Goal: Information Seeking & Learning: Learn about a topic

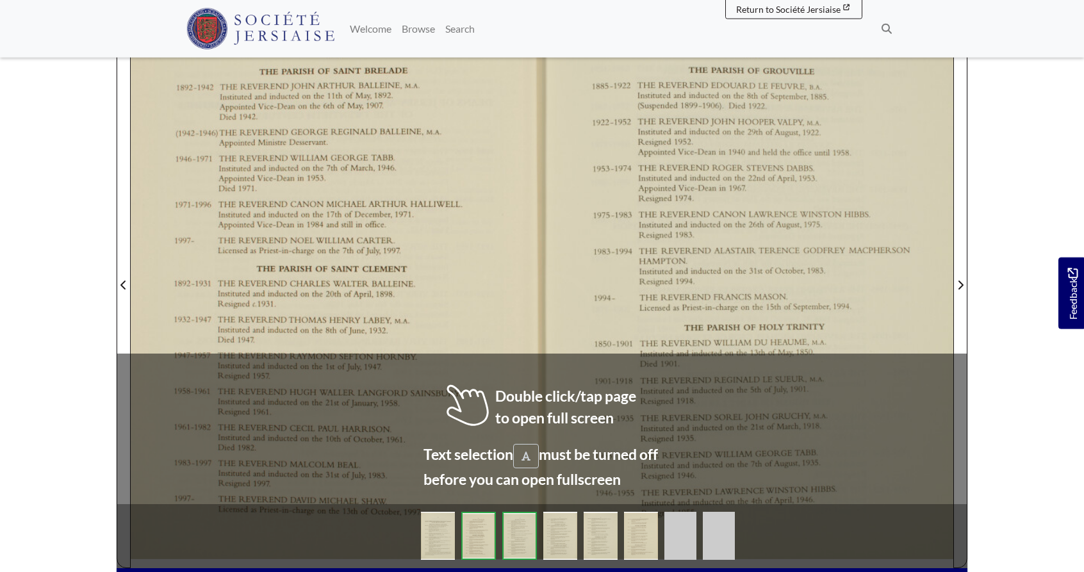
scroll to position [327, 0]
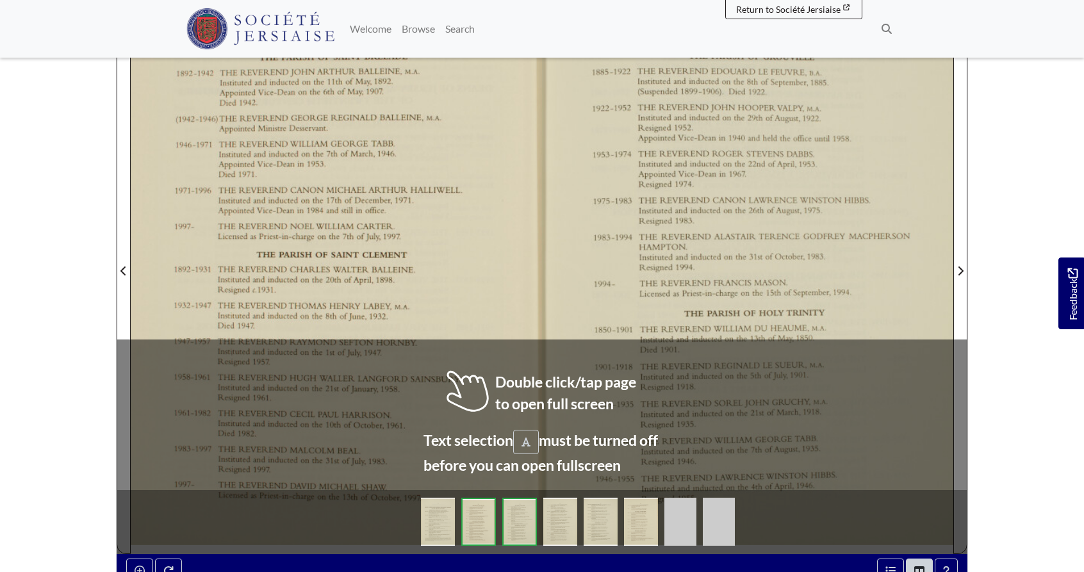
click at [530, 316] on div at bounding box center [336, 263] width 411 height 582
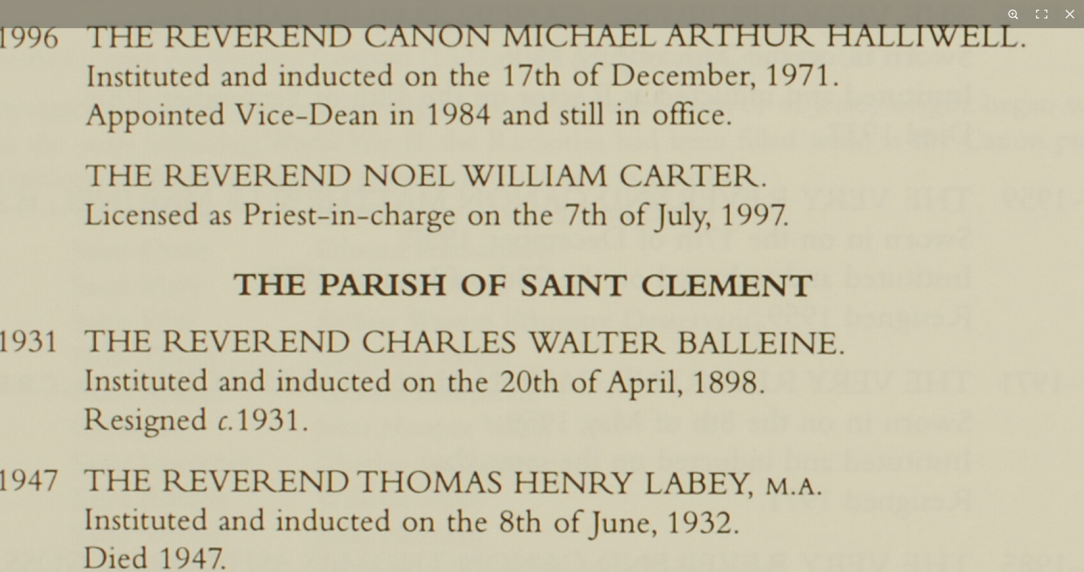
click at [1011, 12] on button at bounding box center [1013, 14] width 28 height 28
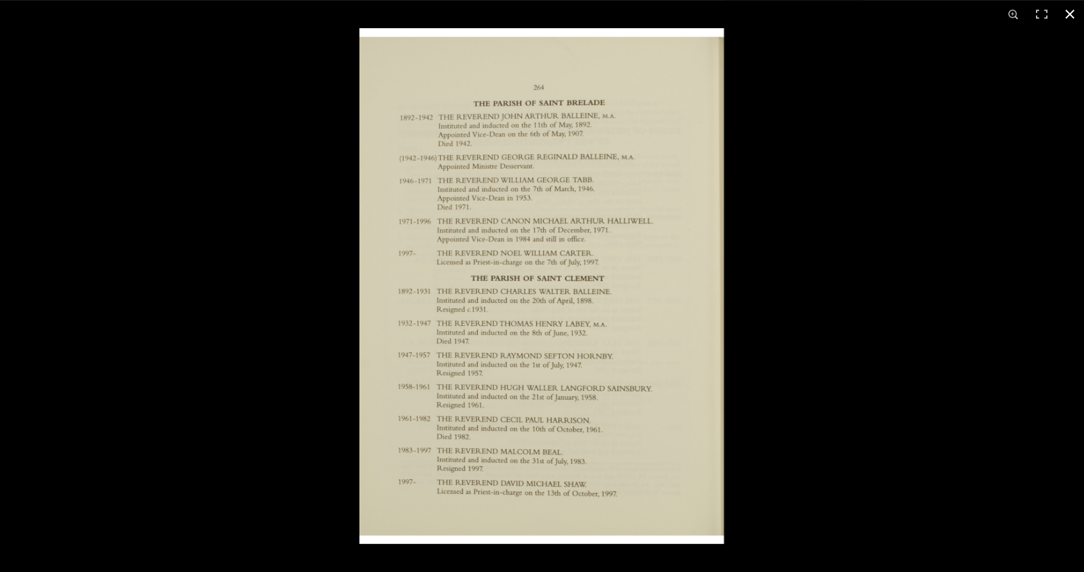
scroll to position [0, 0]
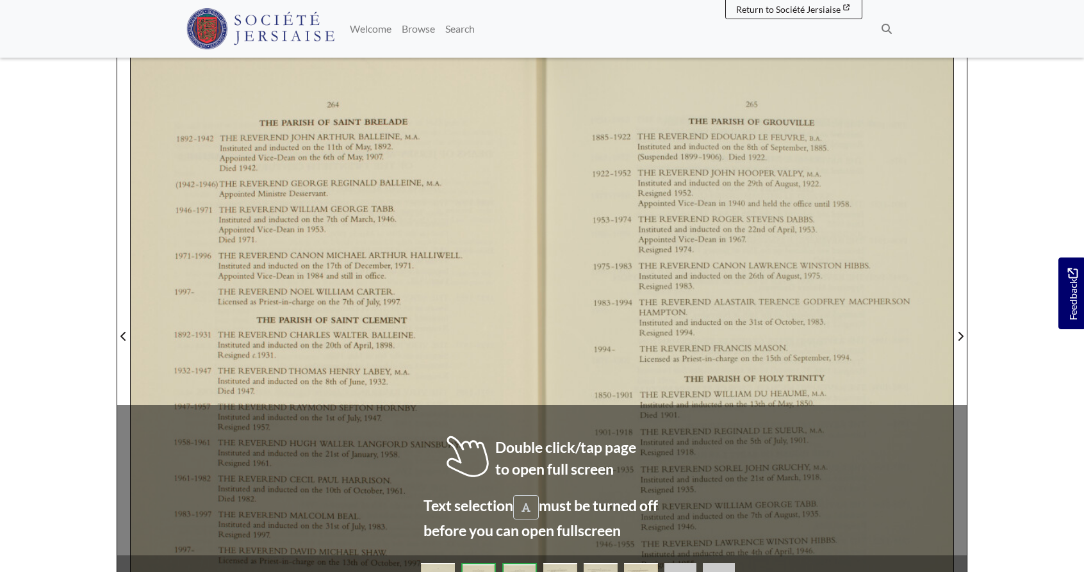
scroll to position [327, 0]
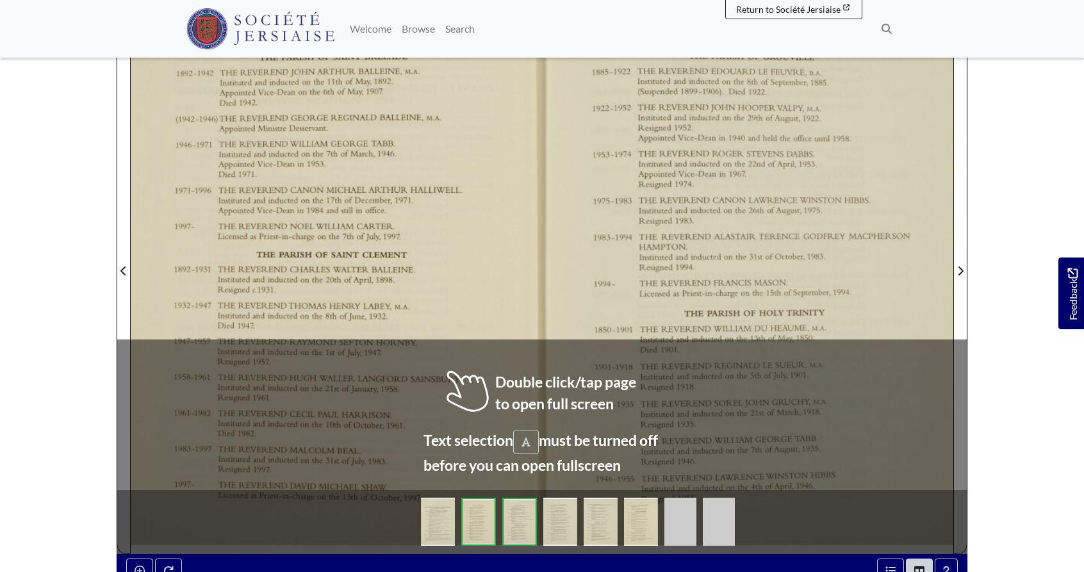
click at [904, 274] on div at bounding box center [747, 263] width 411 height 582
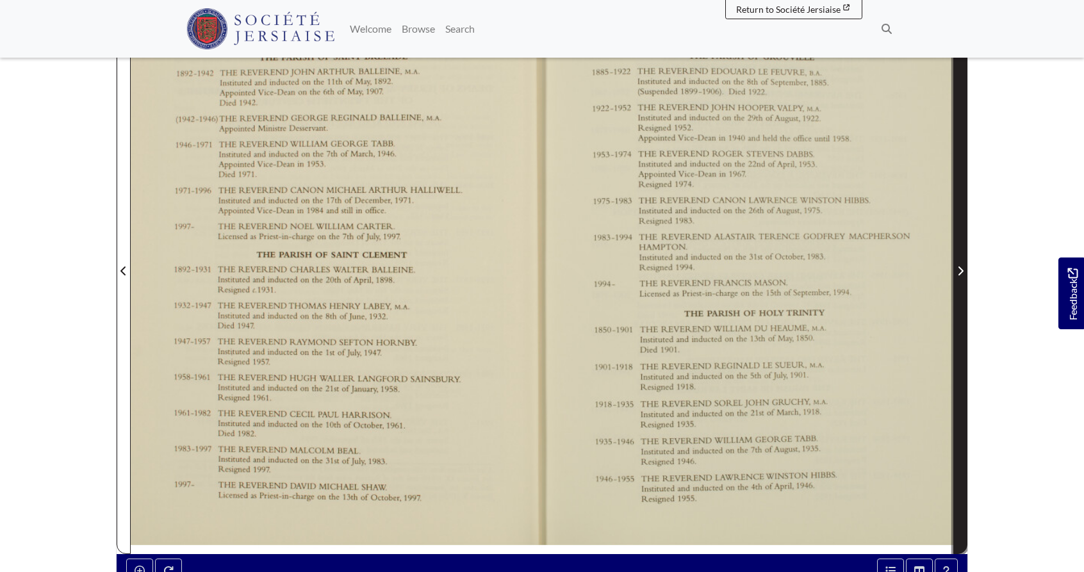
click at [961, 266] on icon "Next Page" at bounding box center [960, 271] width 6 height 10
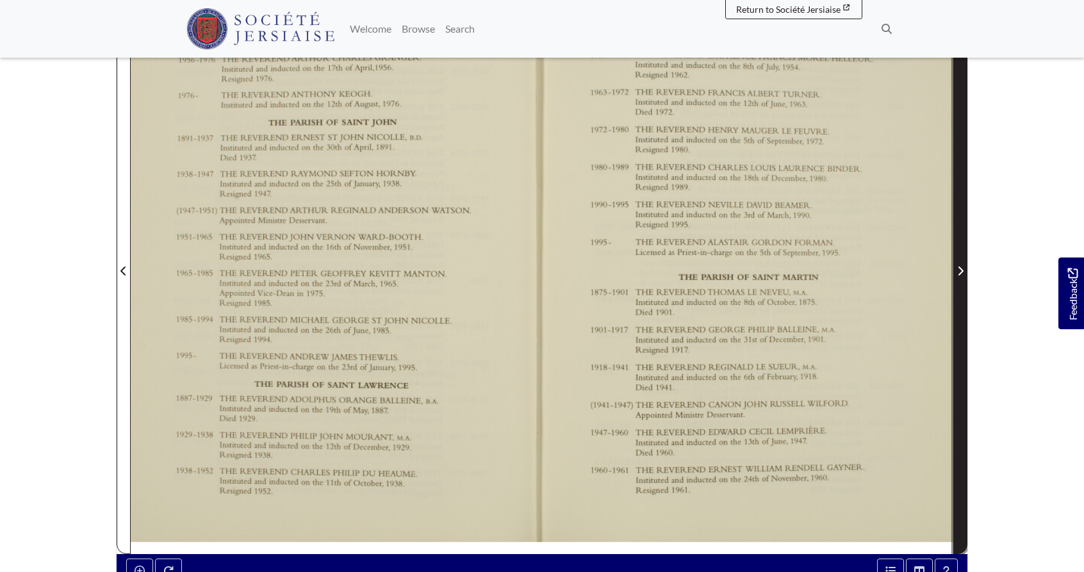
click at [961, 266] on icon "Next Page" at bounding box center [960, 271] width 6 height 10
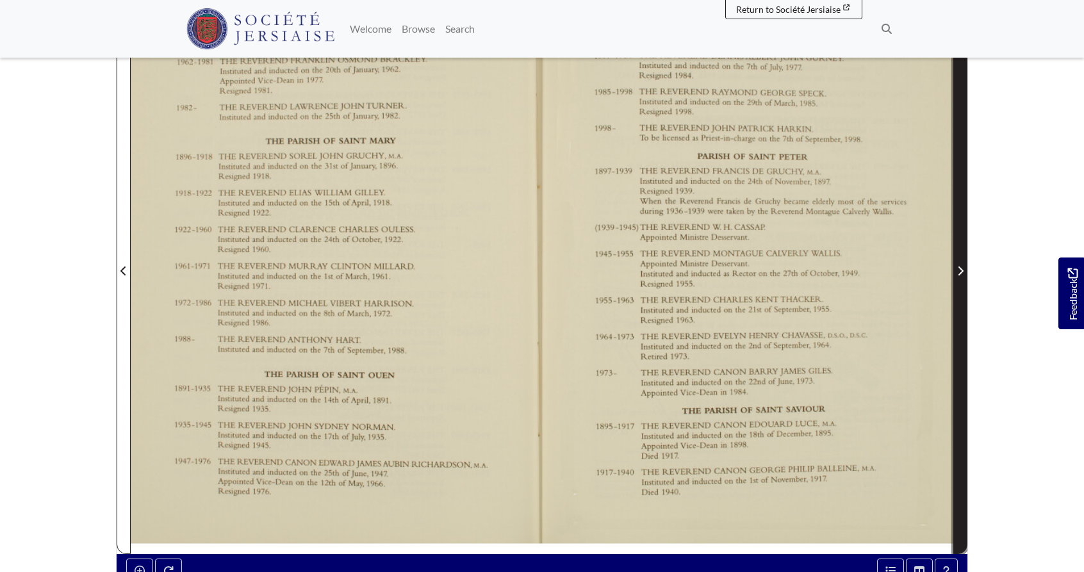
click at [961, 266] on icon "Next Page" at bounding box center [960, 271] width 6 height 10
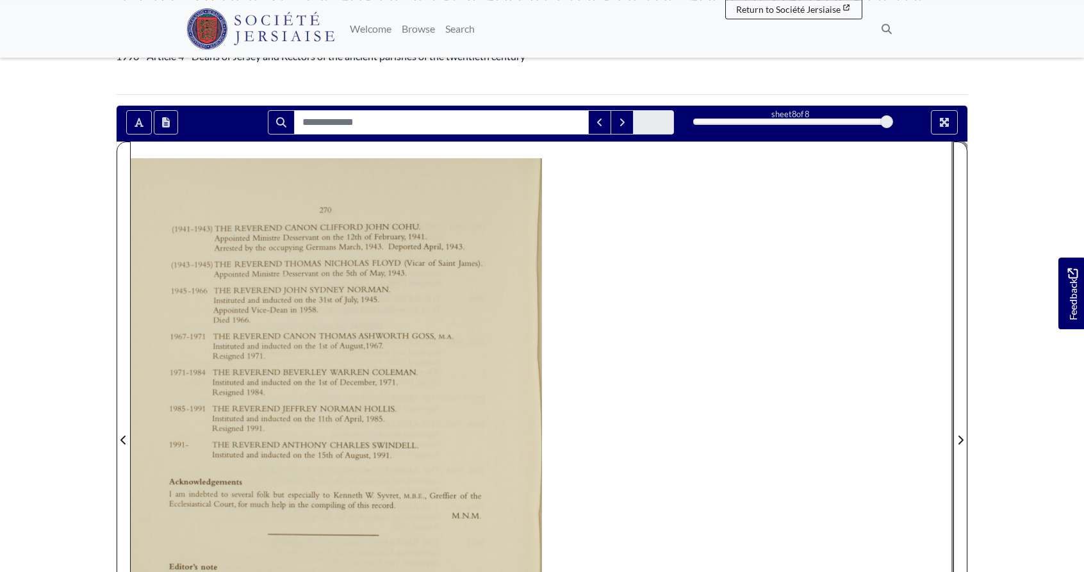
scroll to position [131, 0]
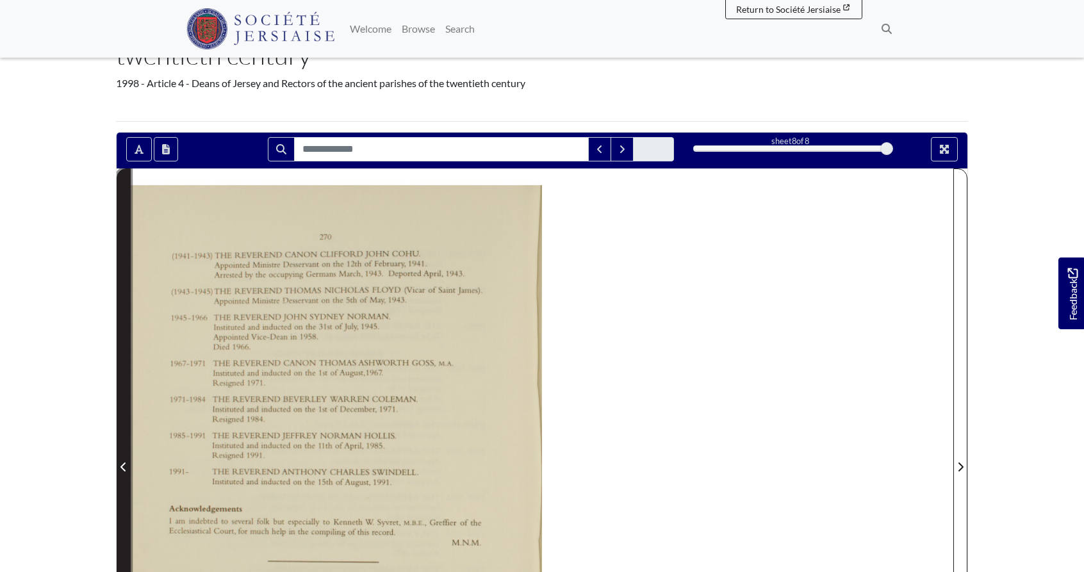
click at [123, 463] on icon "Previous Page" at bounding box center [122, 467] width 5 height 9
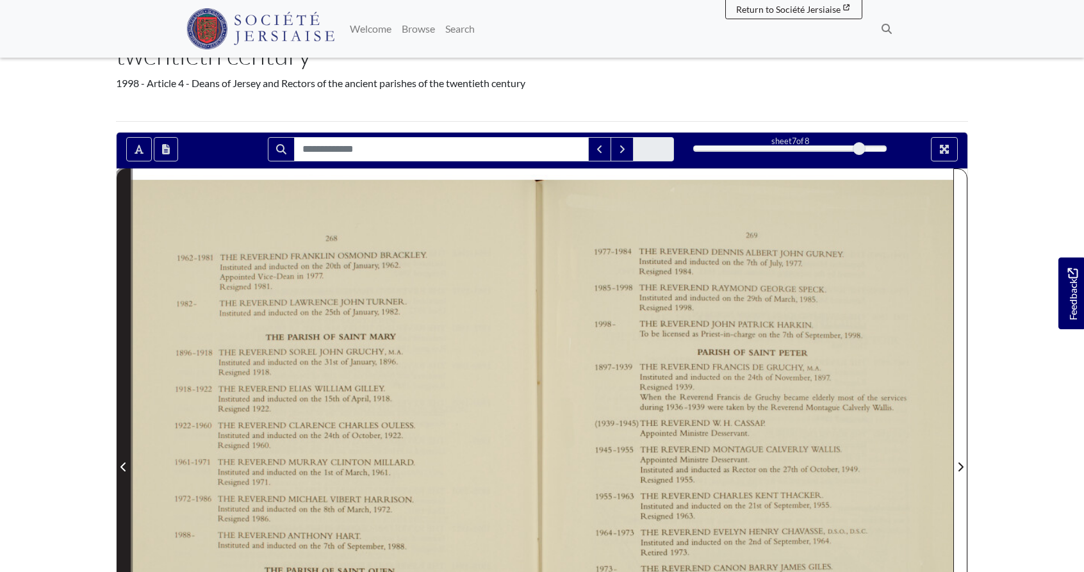
click at [122, 463] on icon "Previous Page" at bounding box center [122, 467] width 5 height 9
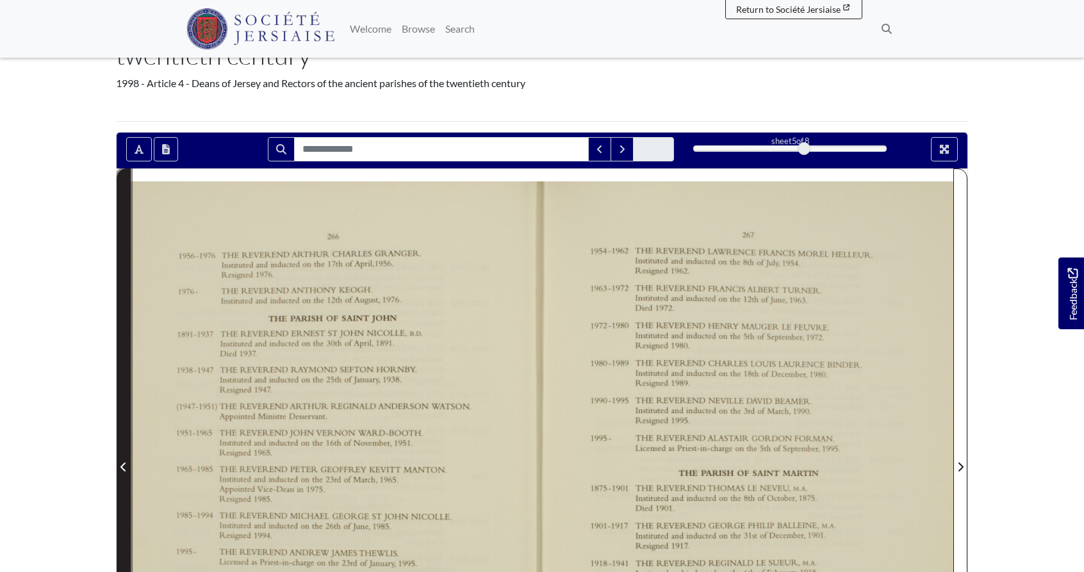
click at [123, 463] on icon "Previous Page" at bounding box center [122, 467] width 5 height 9
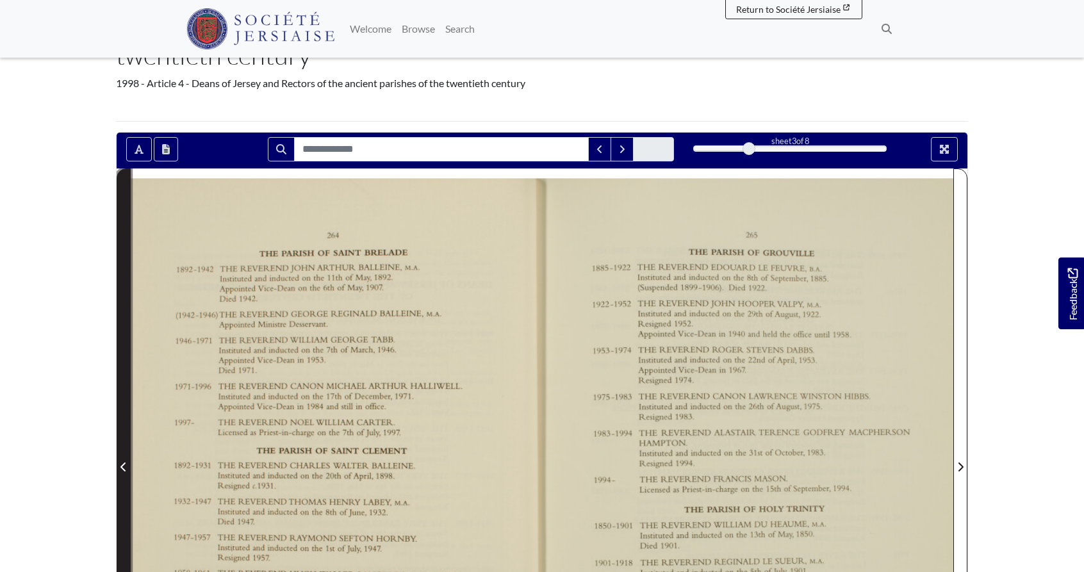
click at [123, 463] on icon "Previous Page" at bounding box center [122, 467] width 5 height 9
